Goal: Information Seeking & Learning: Learn about a topic

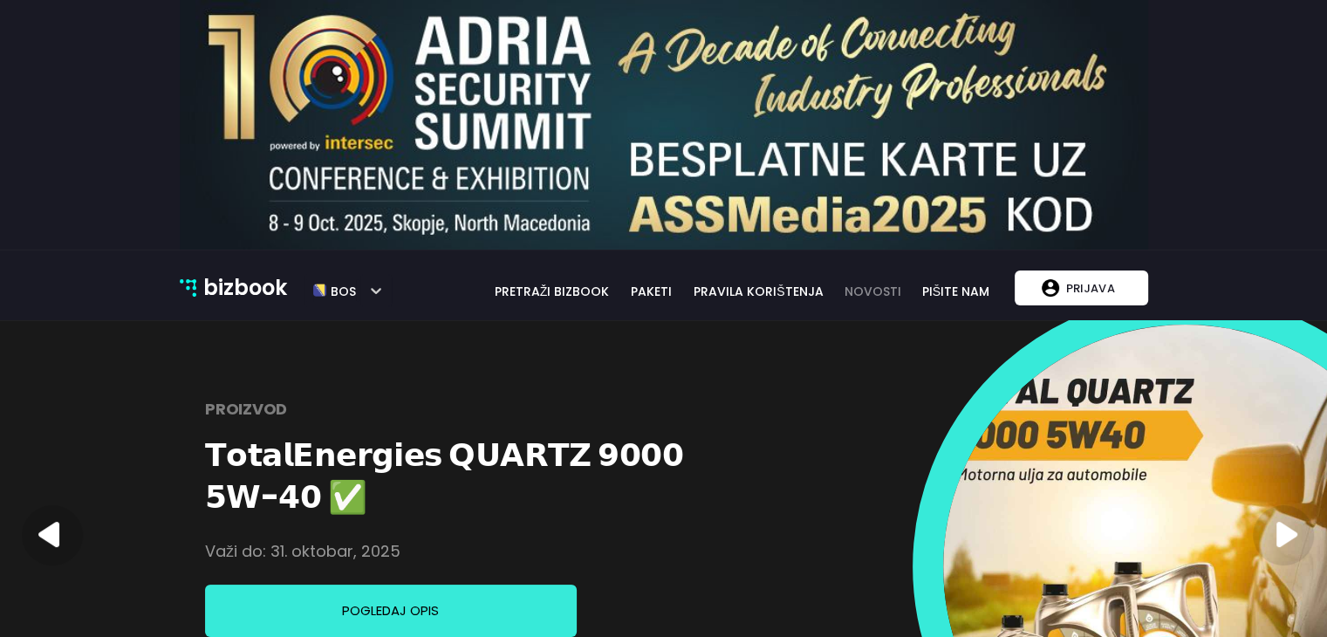
click at [883, 293] on link "novosti" at bounding box center [873, 291] width 77 height 19
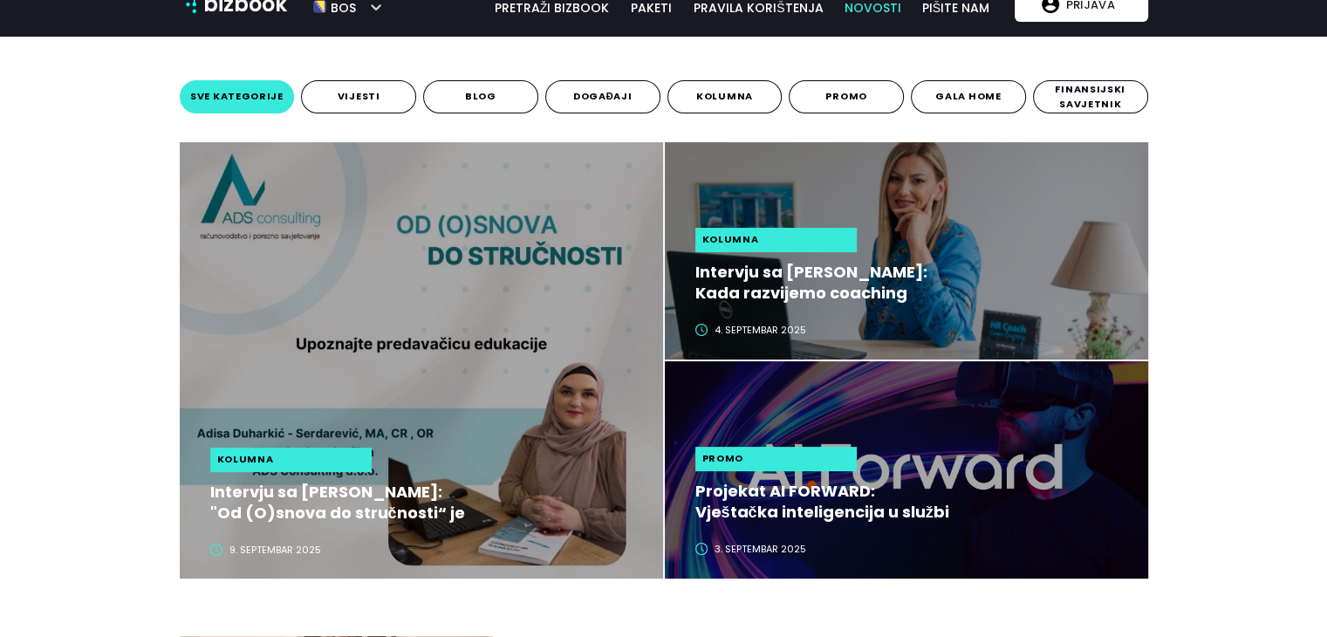
scroll to position [314, 0]
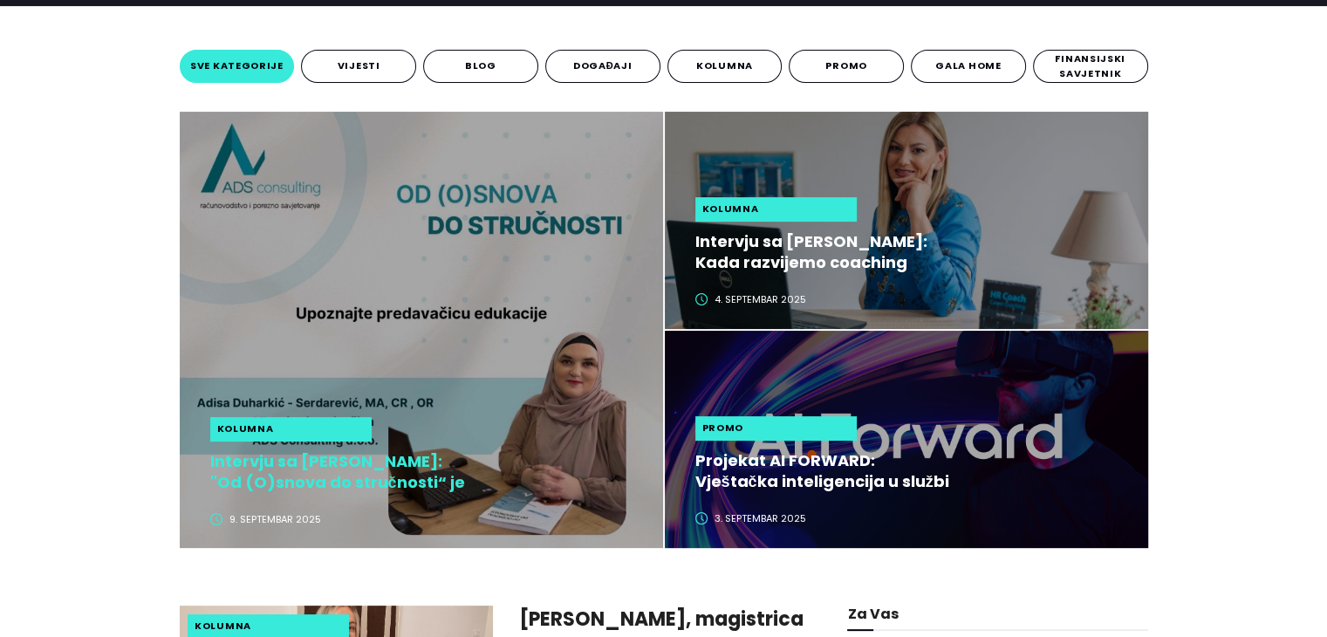
click at [391, 470] on h2 "Intervju sa [PERSON_NAME]: "Od (O)snova do stručnosti“ je edukacija koja mijenj…" at bounding box center [340, 472] width 261 height 42
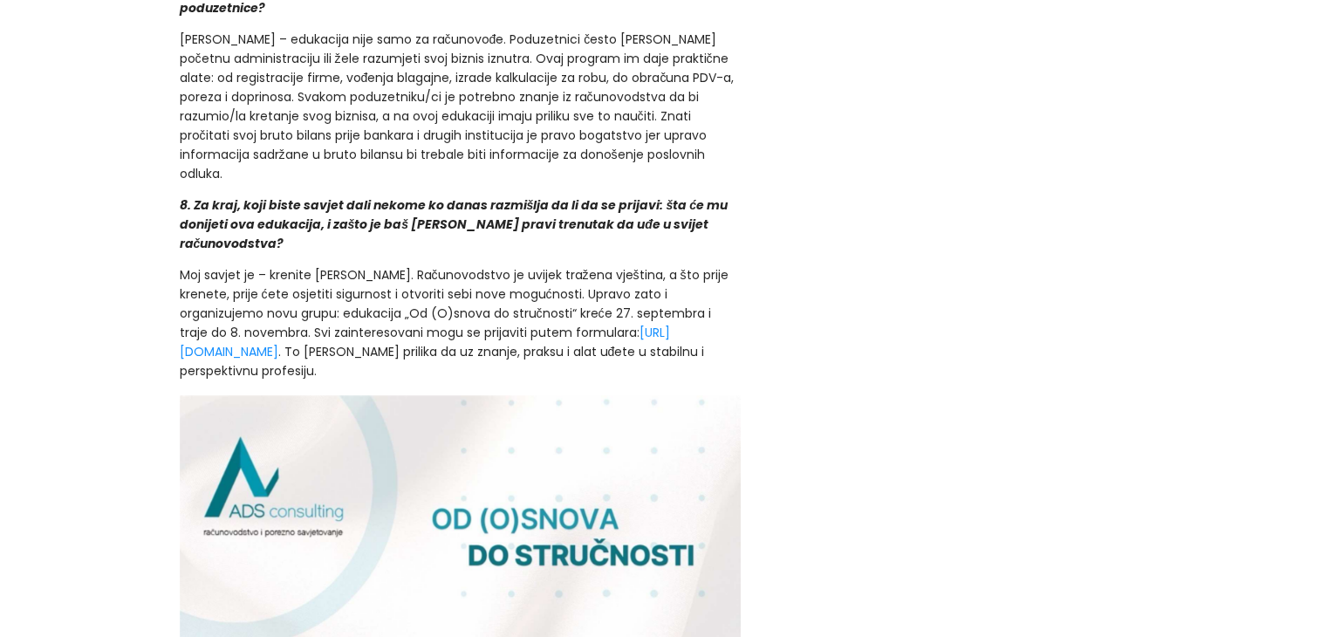
scroll to position [3785, 0]
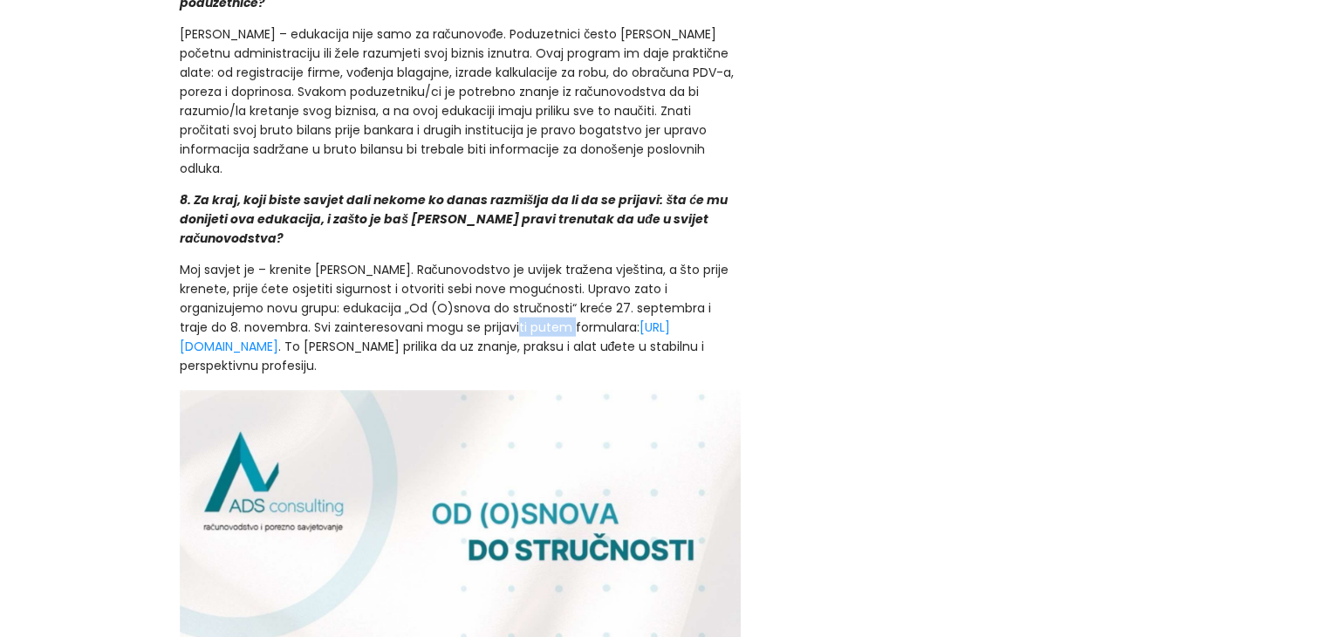
drag, startPoint x: 441, startPoint y: 301, endPoint x: 499, endPoint y: 311, distance: 59.2
click at [499, 311] on p "Moj savjet je – krenite sada. Računovodstvo je uvijek tražena vještina, a što p…" at bounding box center [461, 317] width 562 height 115
click at [554, 302] on p "Moj savjet je – krenite sada. Računovodstvo je uvijek tražena vještina, a što p…" at bounding box center [461, 317] width 562 height 115
